Goal: Task Accomplishment & Management: Use online tool/utility

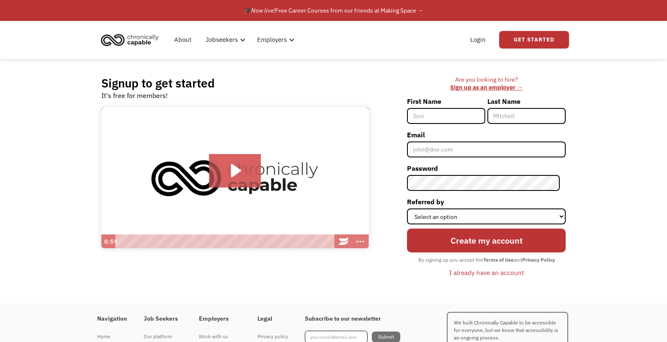
click at [635, 106] on div "Signup to get started It's free for members! Click for sound @keyframes VOLUME_…" at bounding box center [333, 181] width 667 height 244
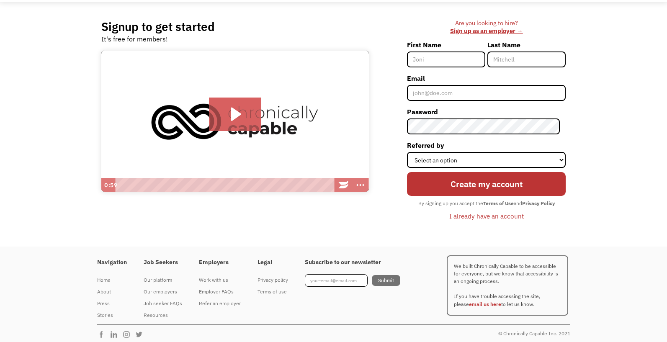
scroll to position [61, 0]
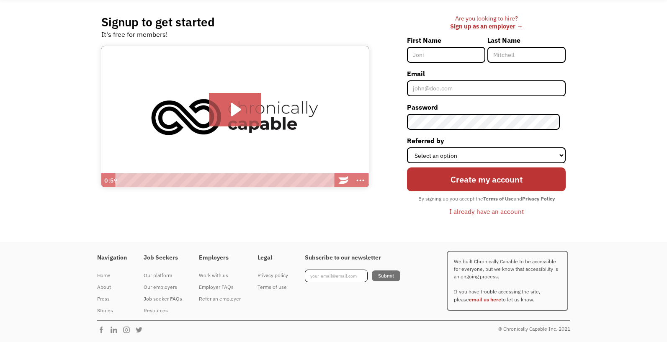
click at [486, 213] on div "I already have an account" at bounding box center [486, 211] width 74 height 10
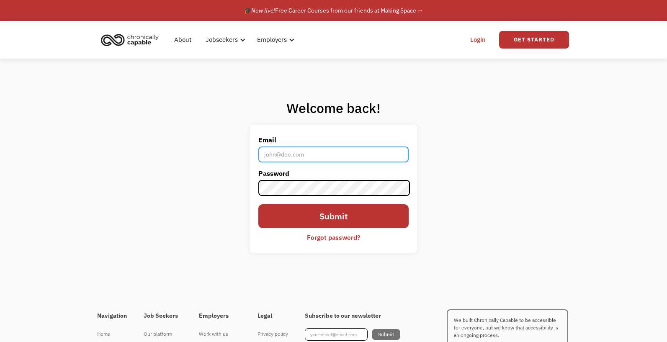
type input "[EMAIL_ADDRESS][DOMAIN_NAME]"
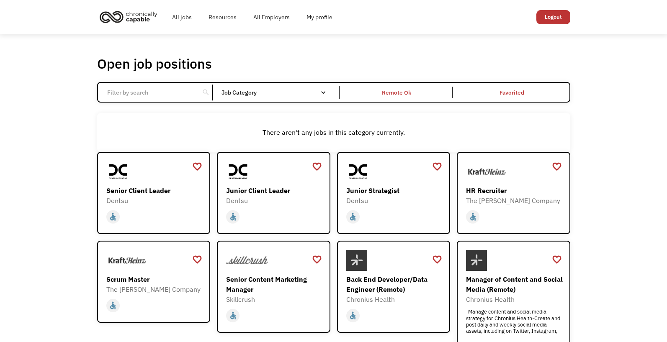
click at [152, 92] on input "Email Form" at bounding box center [148, 93] width 93 height 16
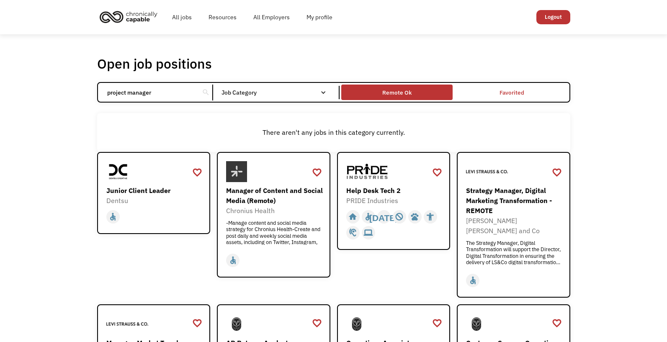
type input "project manager"
click at [409, 90] on div "Remote Ok" at bounding box center [396, 92] width 29 height 10
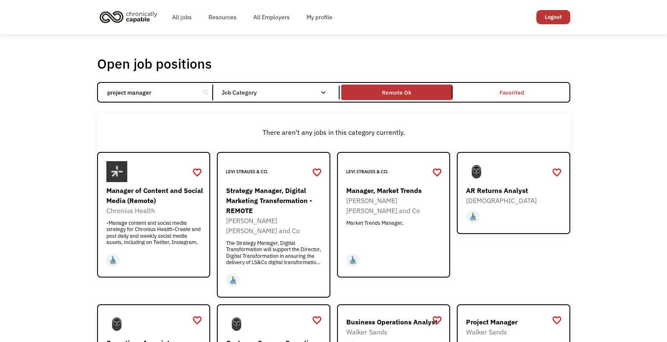
drag, startPoint x: 166, startPoint y: 92, endPoint x: 81, endPoint y: 98, distance: 85.2
click at [81, 98] on div "Open job positions You have X liked items Search project manager search Filter …" at bounding box center [333, 294] width 667 height 521
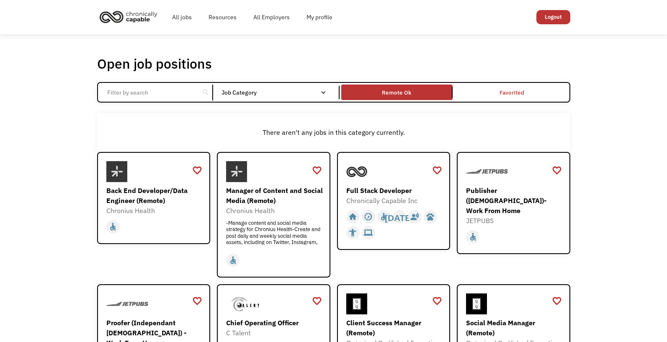
click at [389, 88] on div "Remote Ok" at bounding box center [396, 92] width 29 height 10
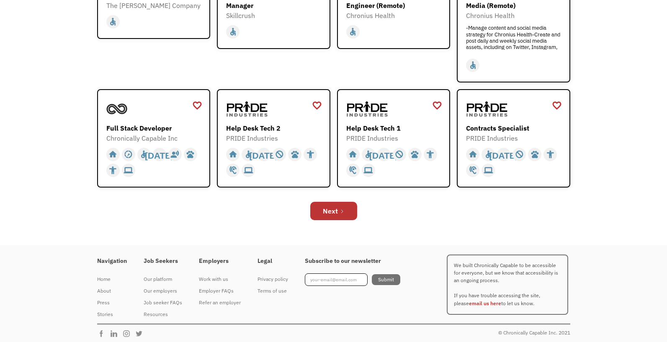
scroll to position [287, 0]
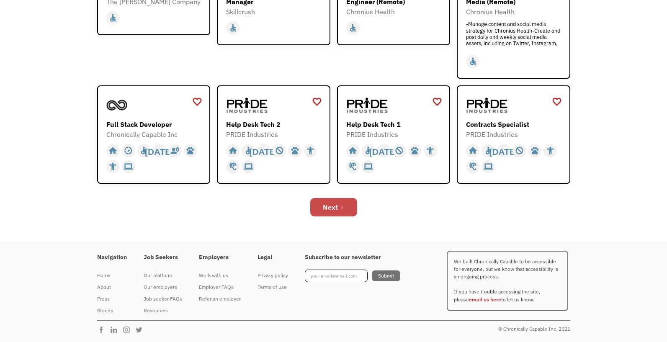
click at [335, 203] on div "Next" at bounding box center [330, 207] width 15 height 10
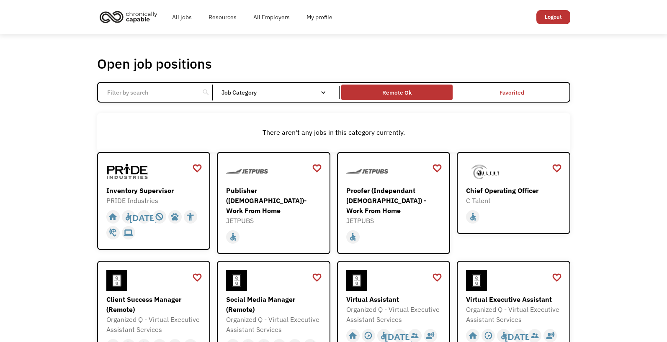
click at [405, 94] on div "Remote Ok" at bounding box center [396, 92] width 29 height 10
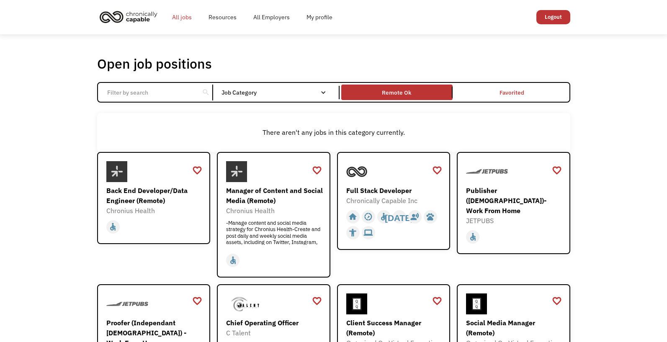
click at [178, 16] on link "All jobs" at bounding box center [182, 17] width 36 height 27
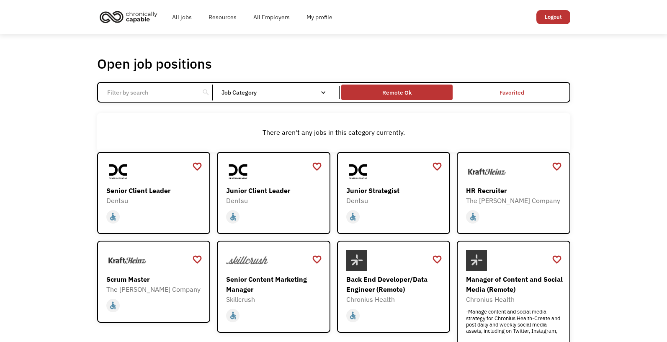
click at [397, 92] on div "Remote Ok" at bounding box center [396, 92] width 29 height 10
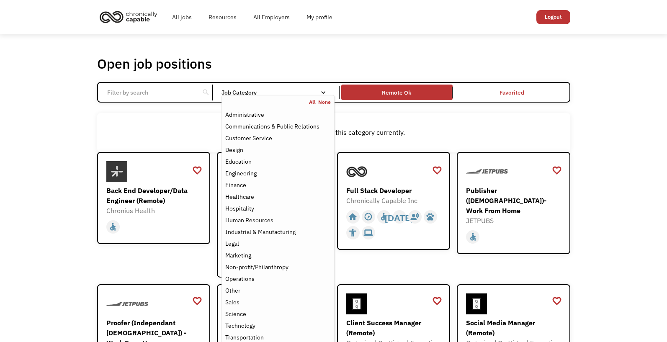
click at [284, 90] on div "Job Category" at bounding box center [277, 93] width 113 height 6
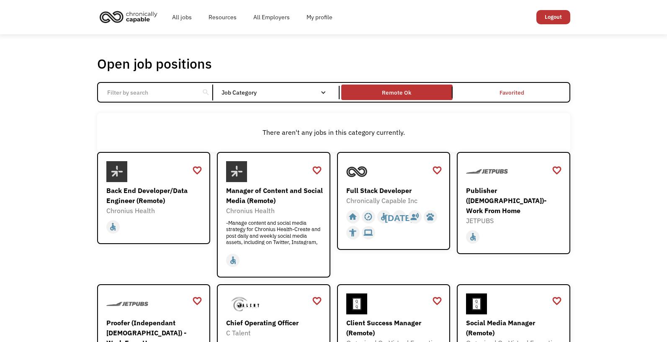
click at [284, 90] on div "Job Category" at bounding box center [277, 93] width 113 height 6
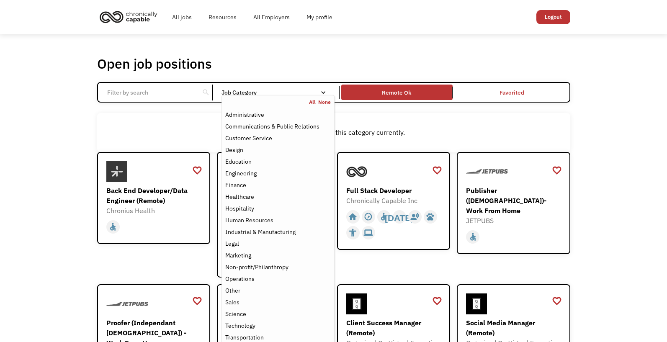
click at [313, 101] on link "All" at bounding box center [313, 102] width 9 height 7
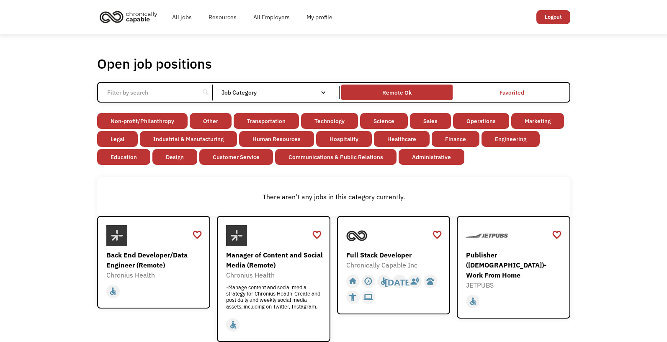
click at [397, 95] on div "Remote Ok" at bounding box center [396, 92] width 29 height 10
